Goal: Check status: Check status

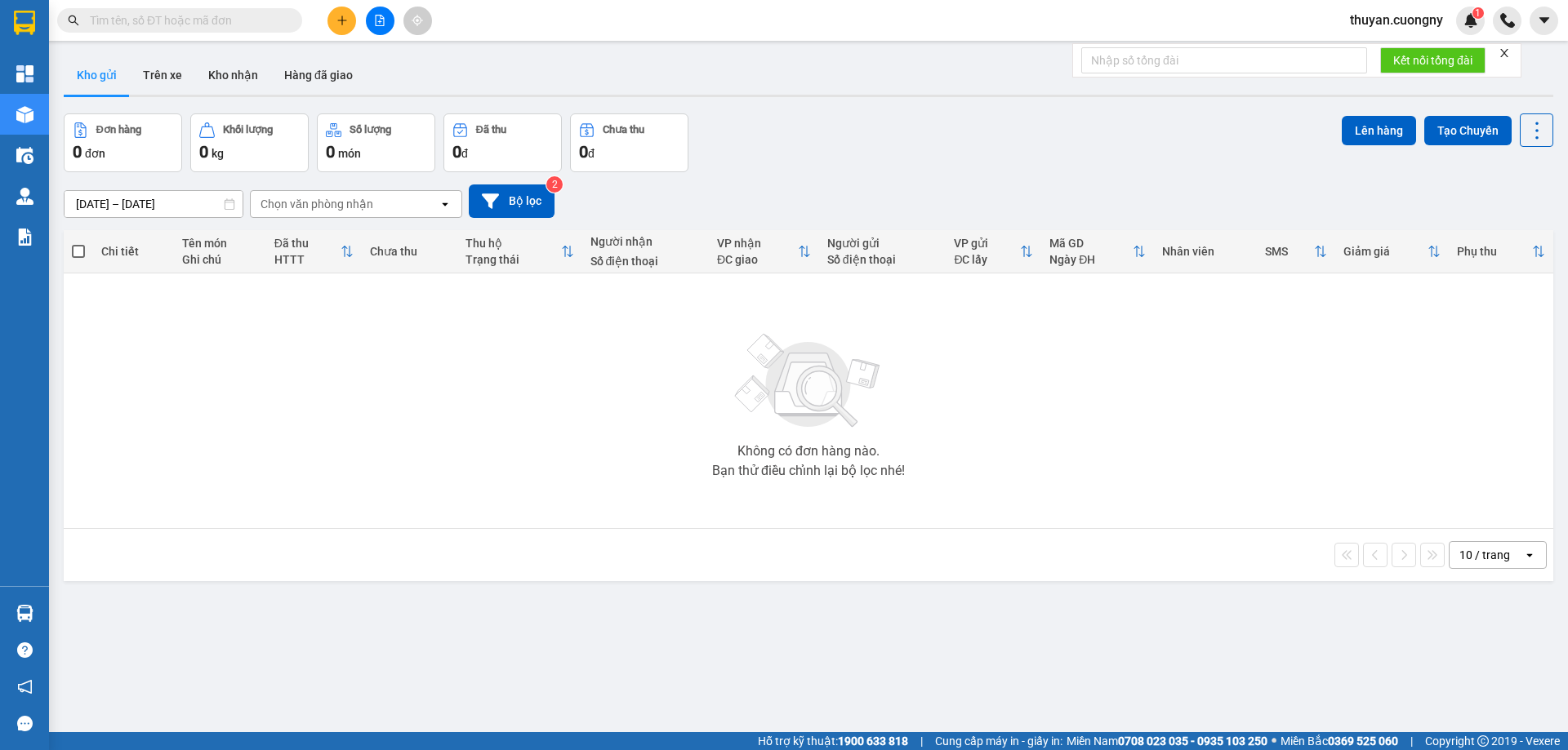
click at [665, 19] on div "Kết quả tìm kiếm ( 1 ) Bộ lọc Mã ĐH Trạng thái Món hàng Thu hộ Tổng cước Chưa c…" at bounding box center [784, 21] width 1568 height 41
click at [153, 10] on span at bounding box center [179, 20] width 245 height 24
click at [154, 15] on input "text" at bounding box center [187, 21] width 193 height 18
paste input "0829385689"
type input "0829385689"
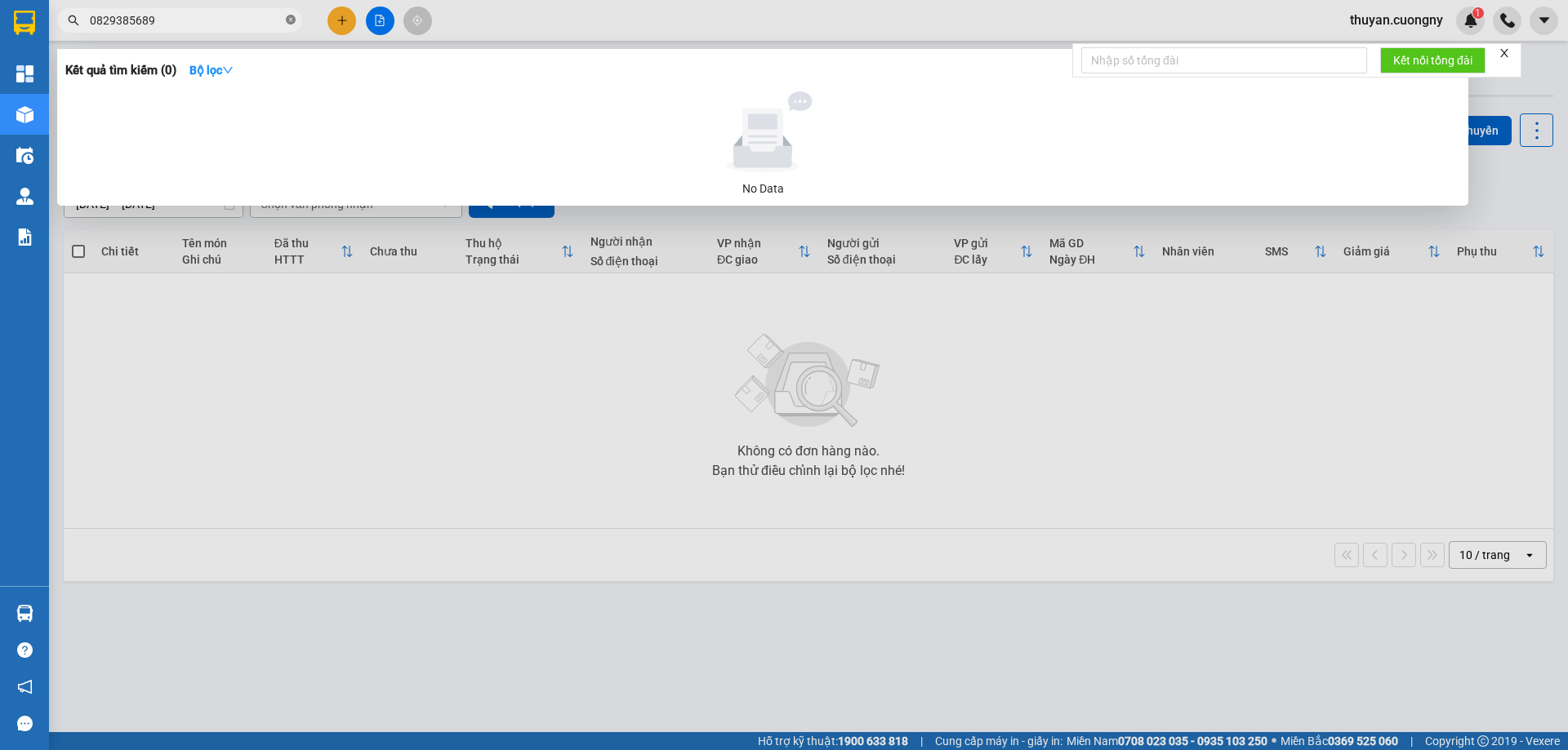
click at [291, 21] on icon "close-circle" at bounding box center [290, 19] width 10 height 10
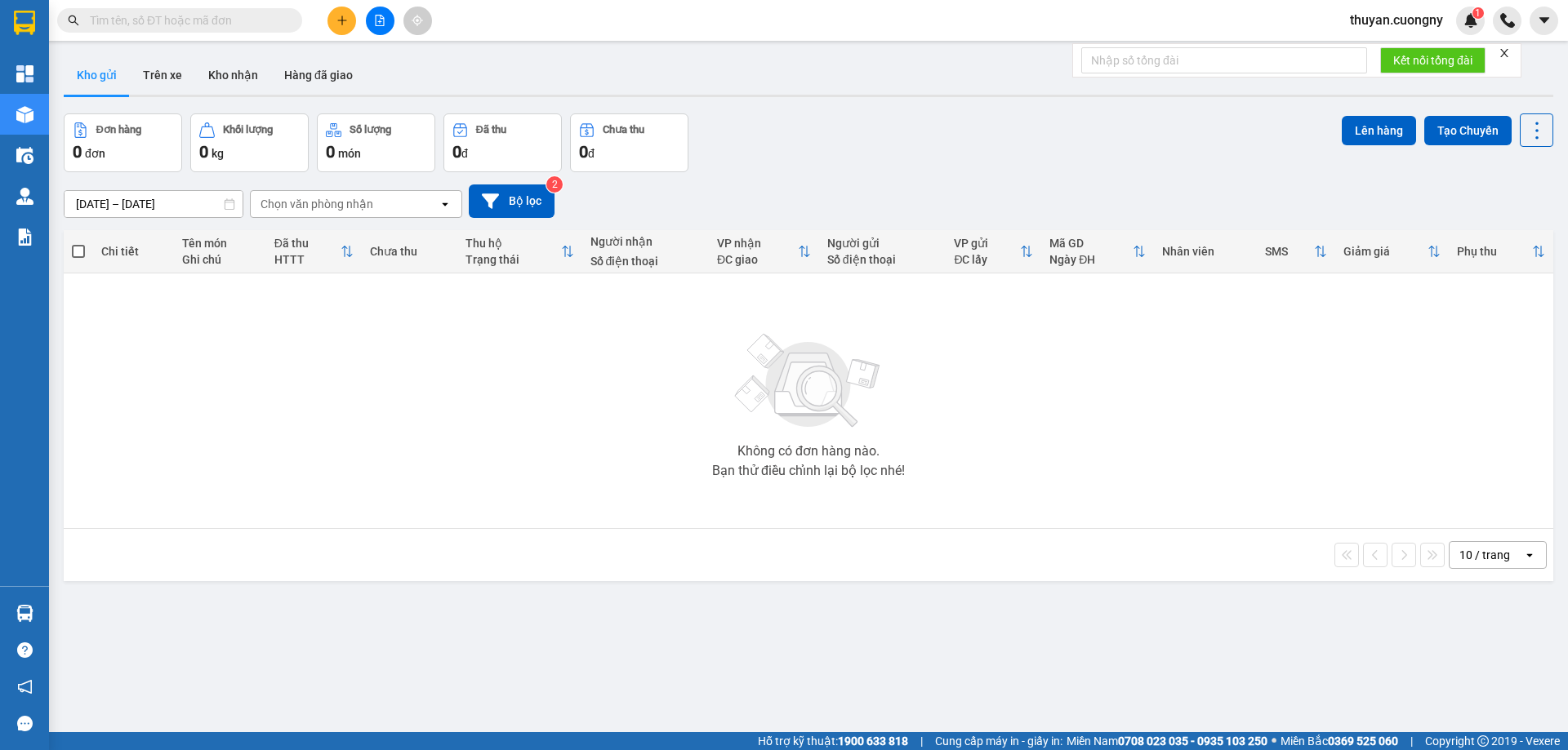
click at [581, 34] on div "Kết quả tìm kiếm ( 0 ) Bộ lọc No Data thuyan.cuongny 1" at bounding box center [784, 21] width 1568 height 41
click at [208, 13] on input "text" at bounding box center [187, 21] width 193 height 18
paste input "0829385689"
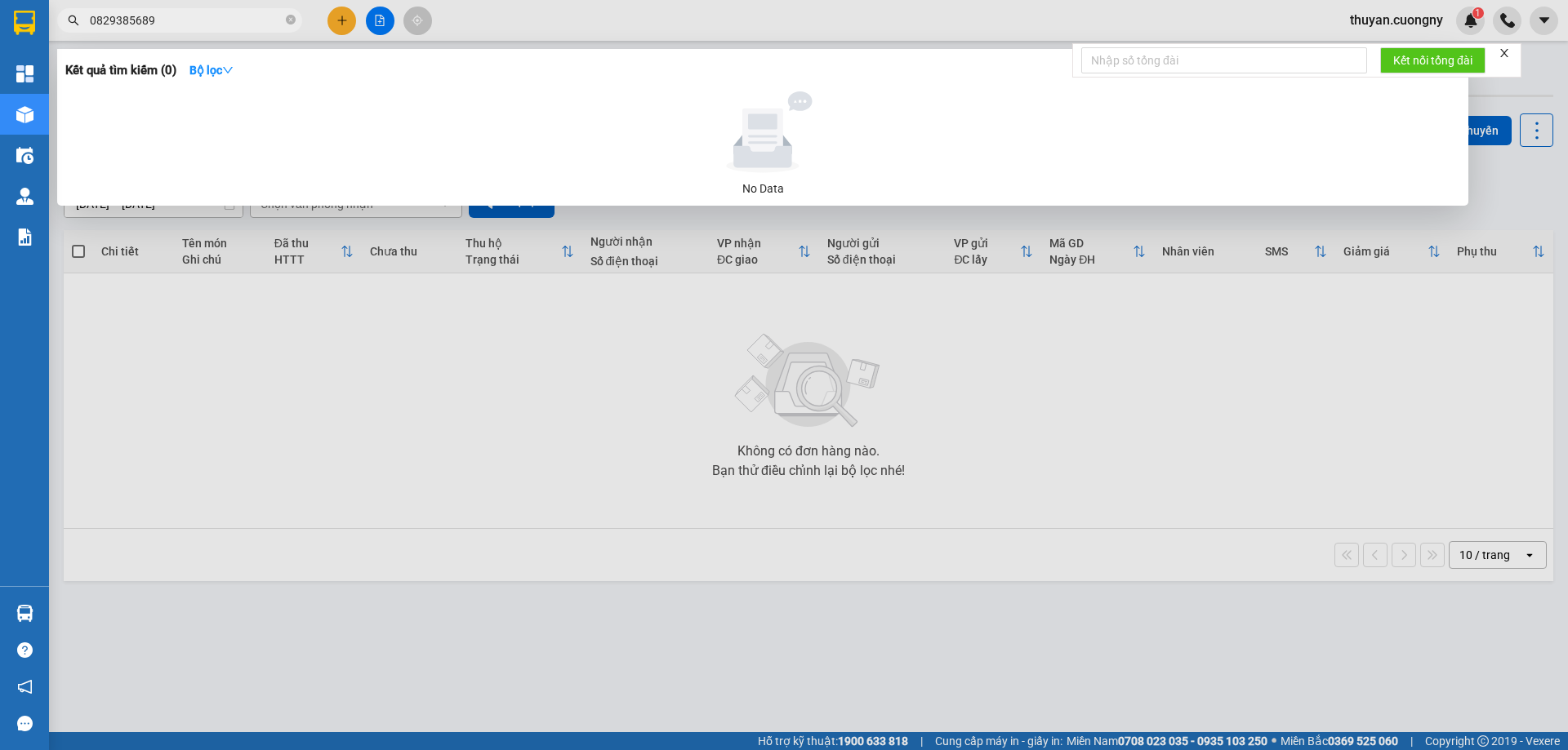
click at [208, 13] on input "0829385689" at bounding box center [187, 21] width 193 height 18
type input "0829385689"
click at [291, 16] on icon "close-circle" at bounding box center [290, 19] width 10 height 10
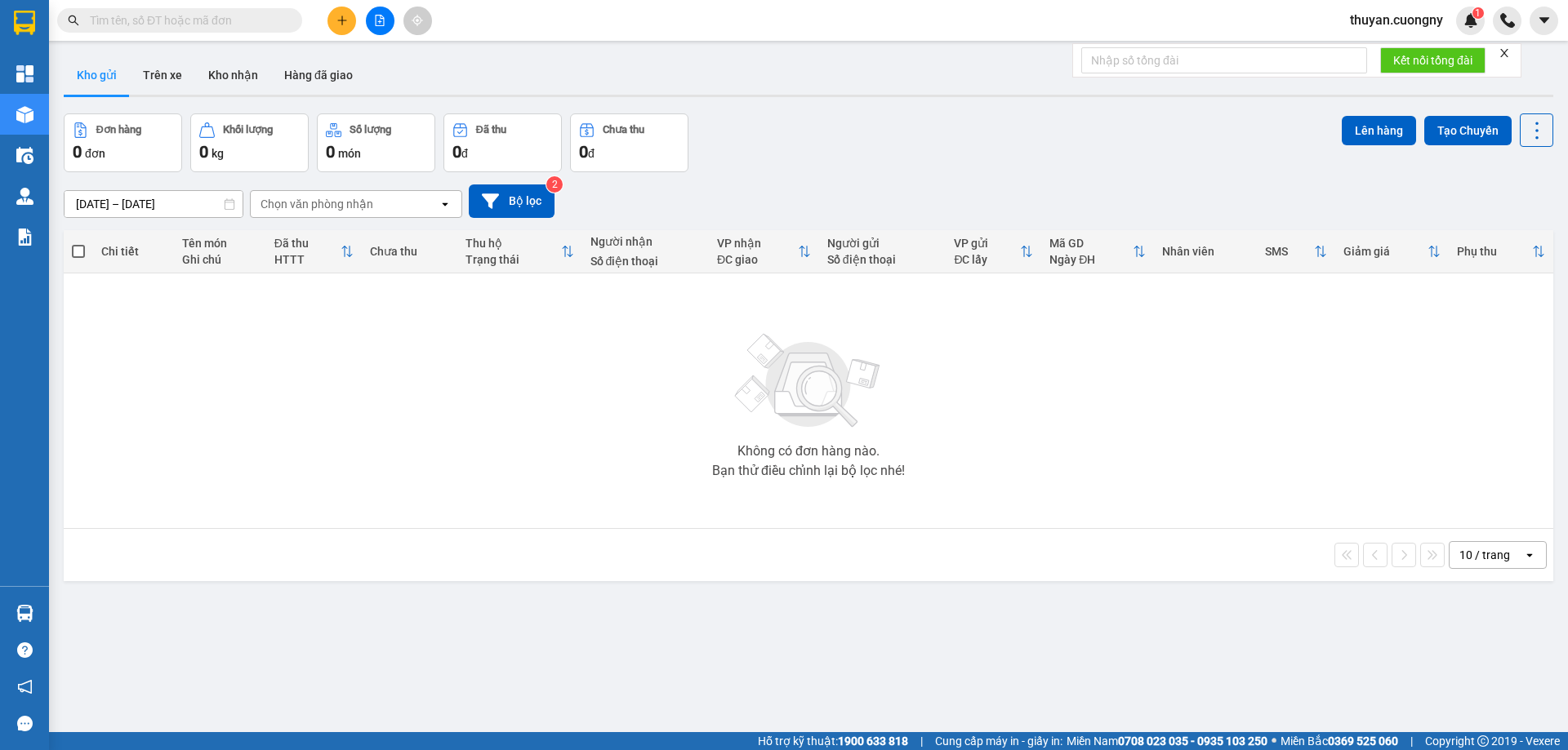
click at [536, 35] on div "Kết quả tìm kiếm ( 0 ) Bộ lọc No Data thuyan.cuongny 1" at bounding box center [784, 21] width 1568 height 41
